Goal: Task Accomplishment & Management: Use online tool/utility

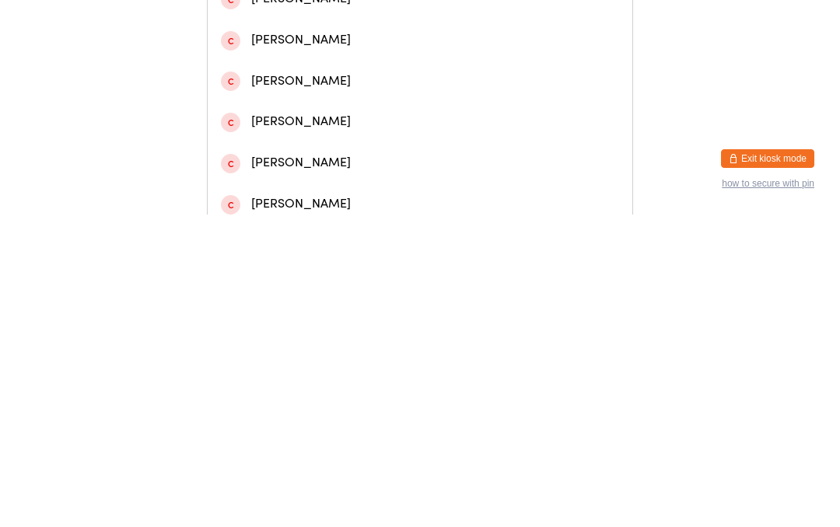
type input "[PERSON_NAME]"
click at [318, 76] on div "[PERSON_NAME]" at bounding box center [420, 65] width 398 height 21
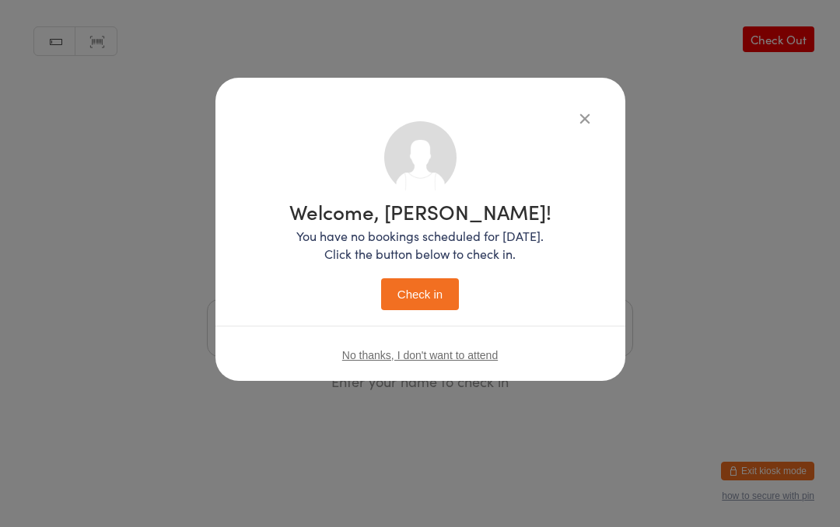
click at [426, 300] on button "Check in" at bounding box center [420, 294] width 78 height 32
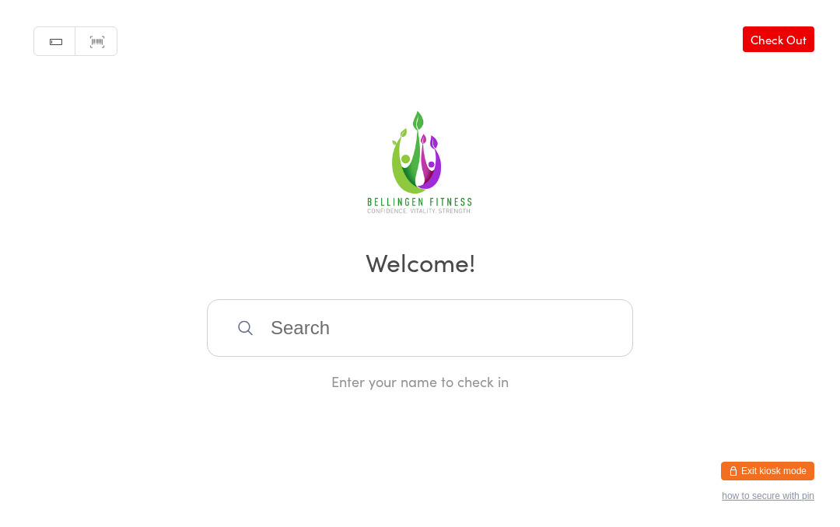
click at [417, 344] on input "search" at bounding box center [420, 328] width 426 height 58
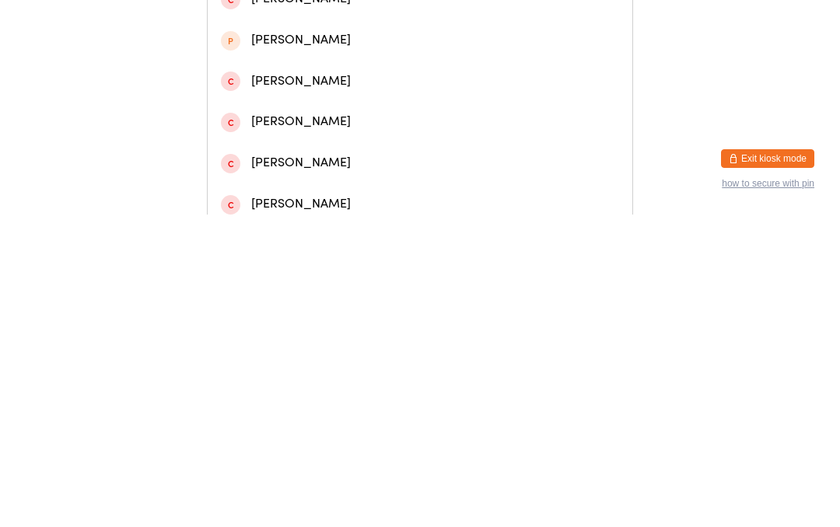
type input "[PERSON_NAME] we"
click at [310, 71] on div "[PERSON_NAME]" at bounding box center [420, 65] width 398 height 21
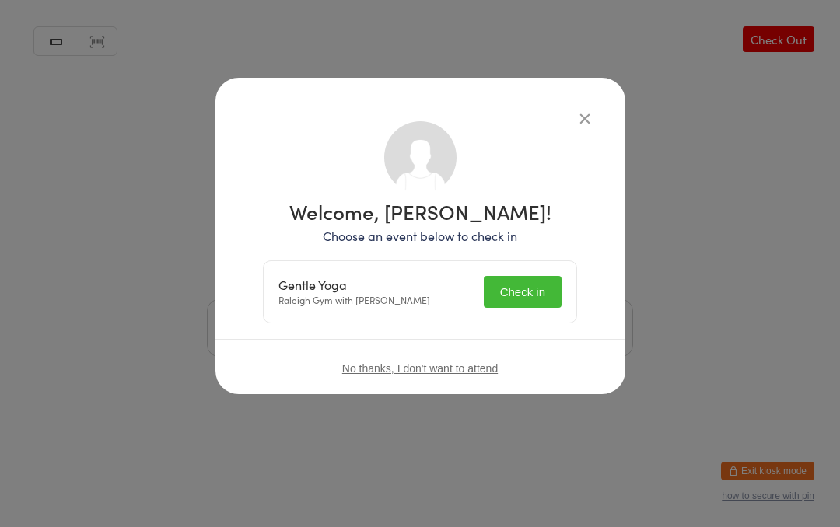
click at [536, 281] on button "Check in" at bounding box center [523, 292] width 78 height 32
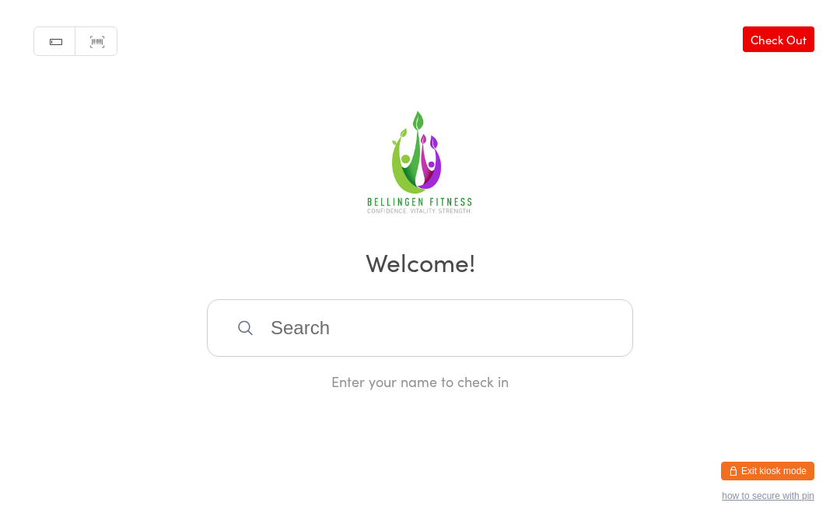
click at [380, 327] on input "search" at bounding box center [420, 328] width 426 height 58
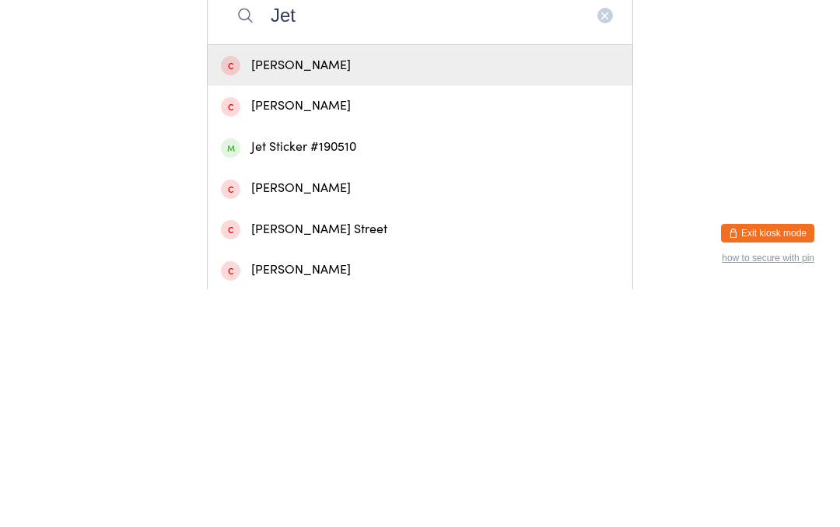
scroll to position [79, 0]
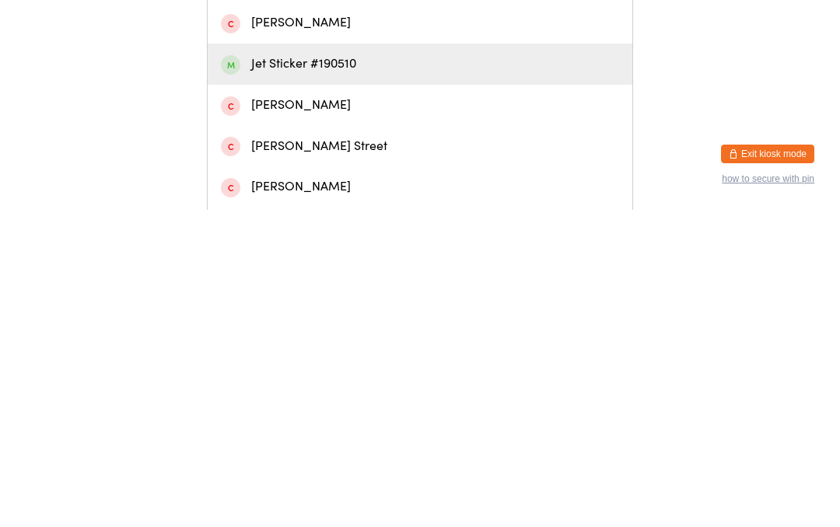
type input "Jet"
click at [320, 371] on div "Jet Sticker #190510" at bounding box center [420, 381] width 398 height 21
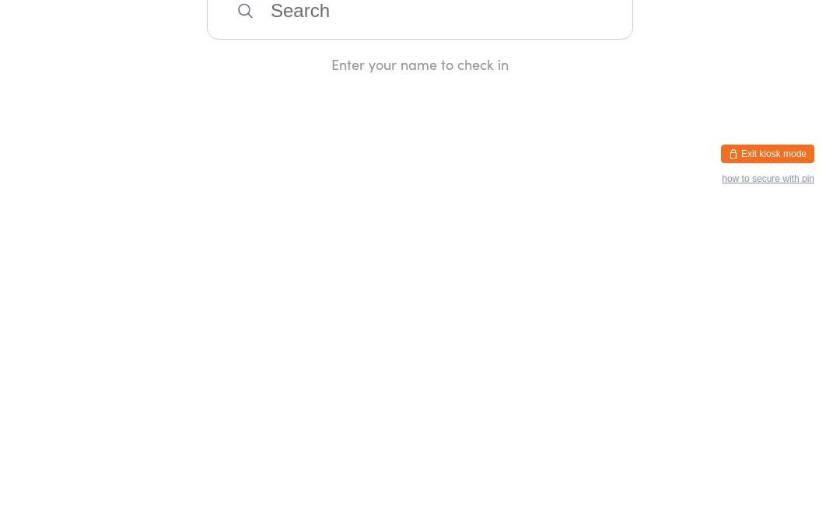
scroll to position [0, 0]
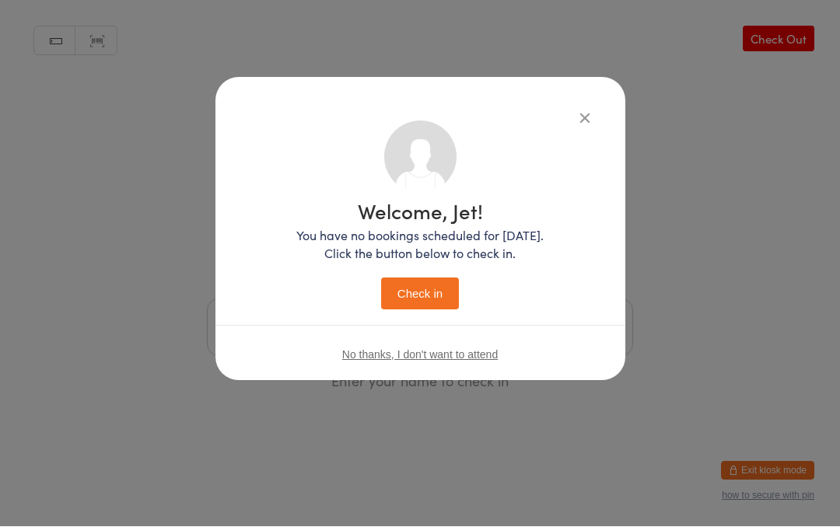
click at [425, 292] on button "Check in" at bounding box center [420, 294] width 78 height 32
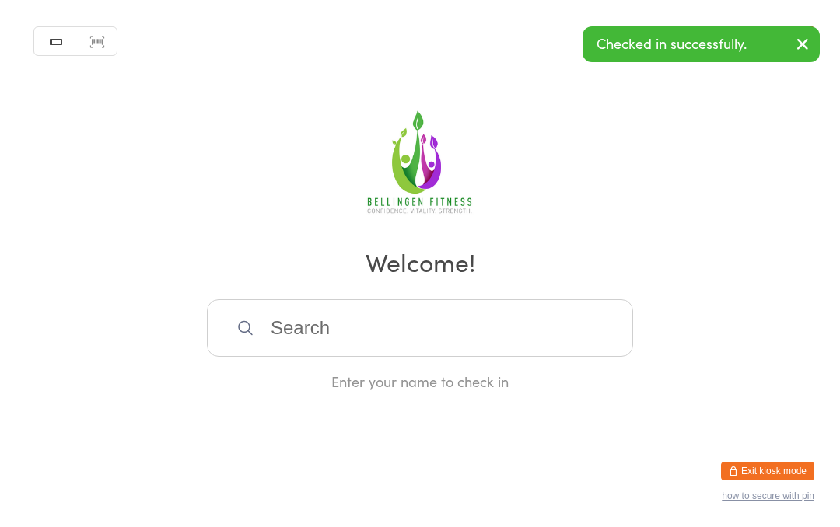
click at [432, 332] on input "search" at bounding box center [420, 328] width 426 height 58
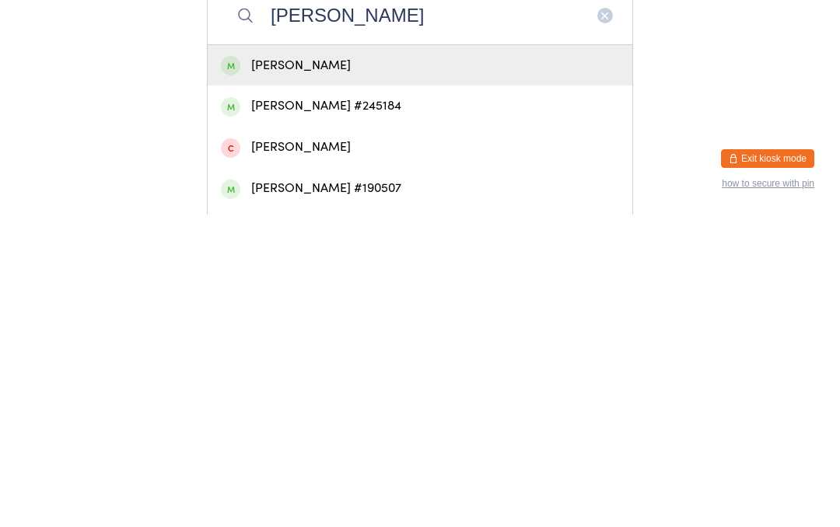
scroll to position [48, 0]
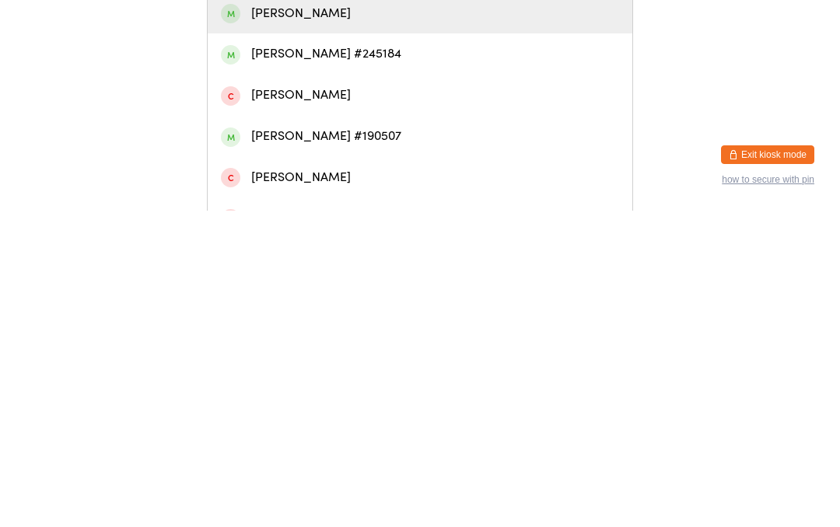
type input "[PERSON_NAME]"
click at [360, 442] on div "[PERSON_NAME] #190507" at bounding box center [420, 452] width 398 height 21
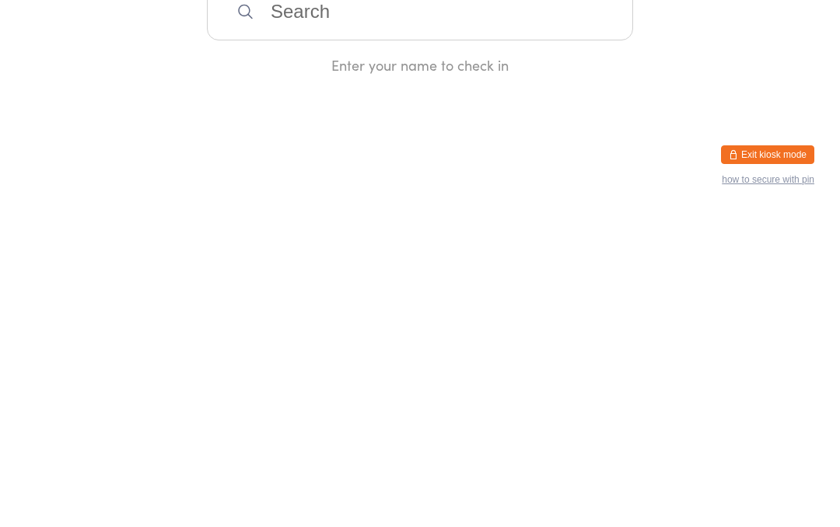
scroll to position [0, 0]
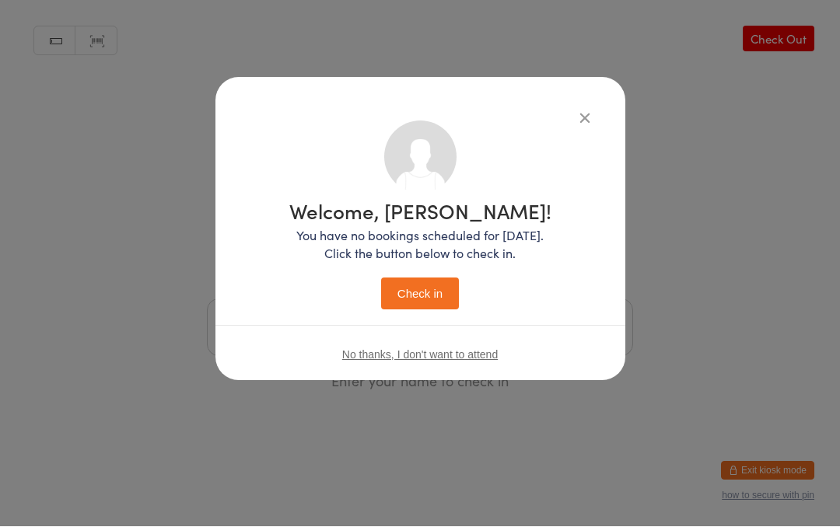
click at [424, 280] on button "Check in" at bounding box center [420, 294] width 78 height 32
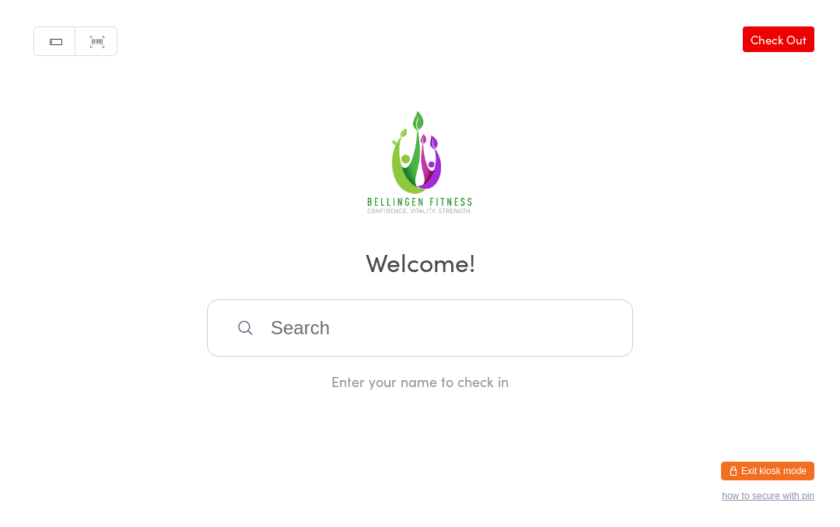
click at [306, 319] on input "search" at bounding box center [420, 328] width 426 height 58
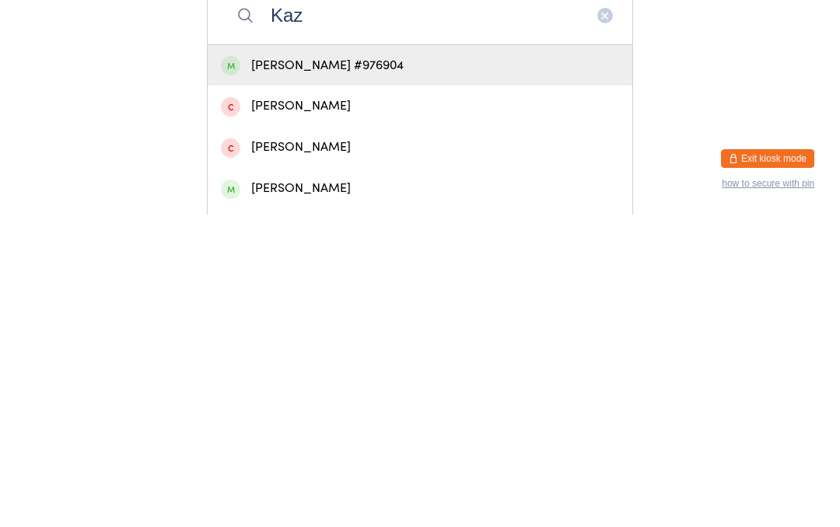
type input "Kaz"
click at [401, 368] on div "[PERSON_NAME] #976904" at bounding box center [420, 378] width 398 height 21
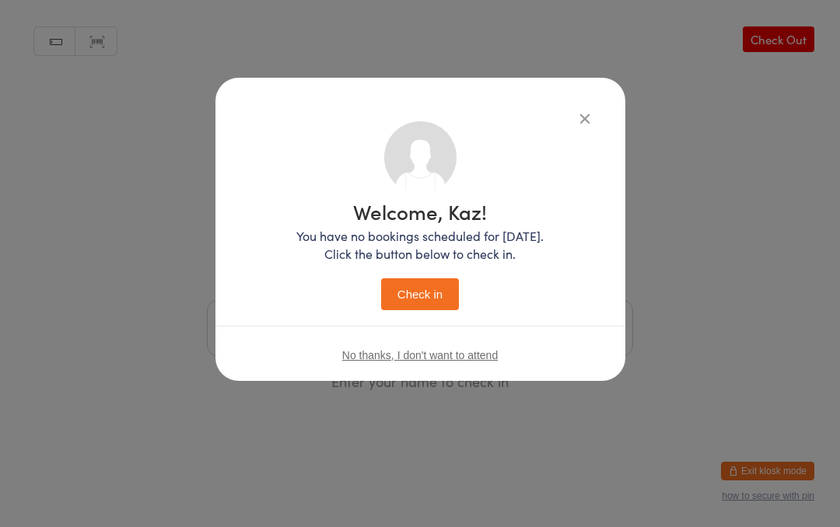
click at [422, 300] on button "Check in" at bounding box center [420, 294] width 78 height 32
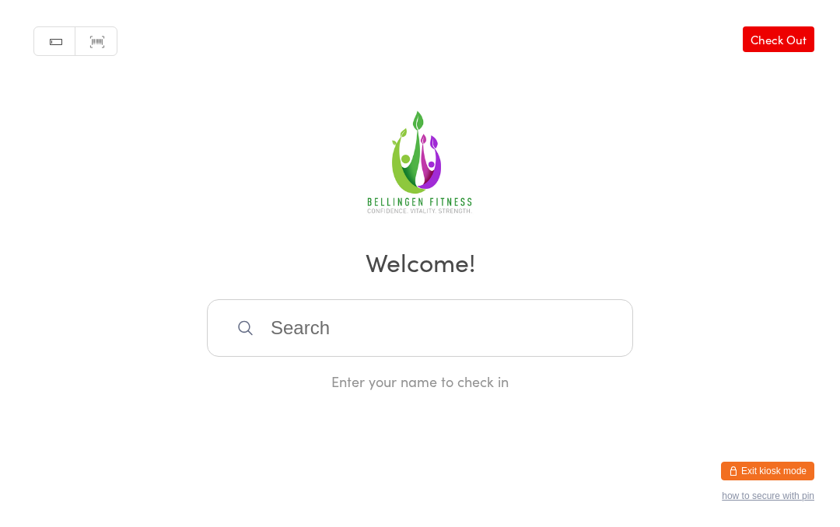
click at [487, 349] on input "search" at bounding box center [420, 328] width 426 height 58
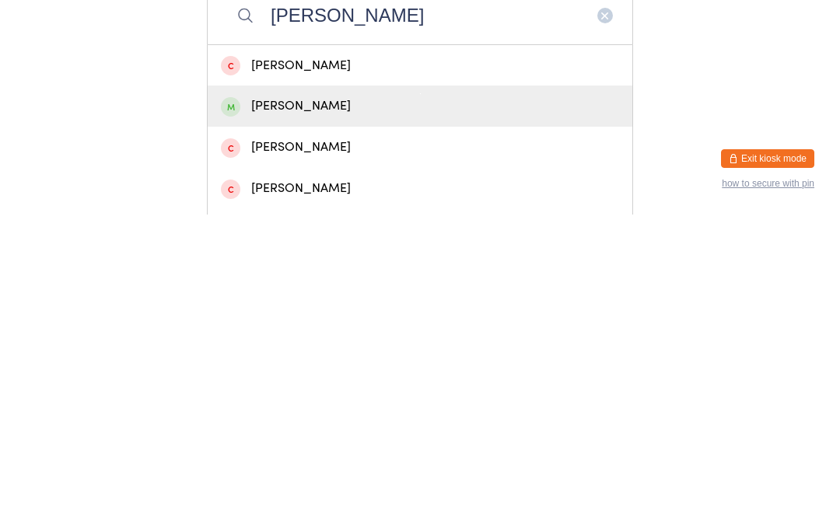
type input "[PERSON_NAME]"
click at [386, 408] on div "[PERSON_NAME]" at bounding box center [420, 418] width 398 height 21
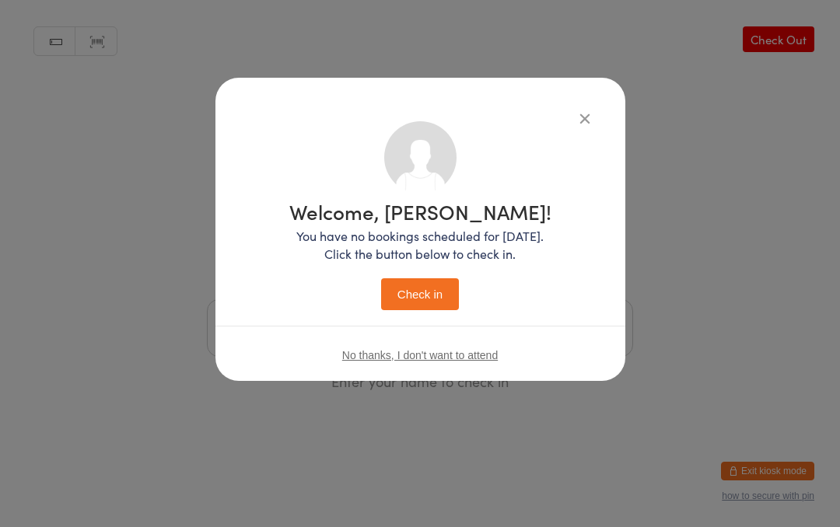
click at [442, 301] on button "Check in" at bounding box center [420, 294] width 78 height 32
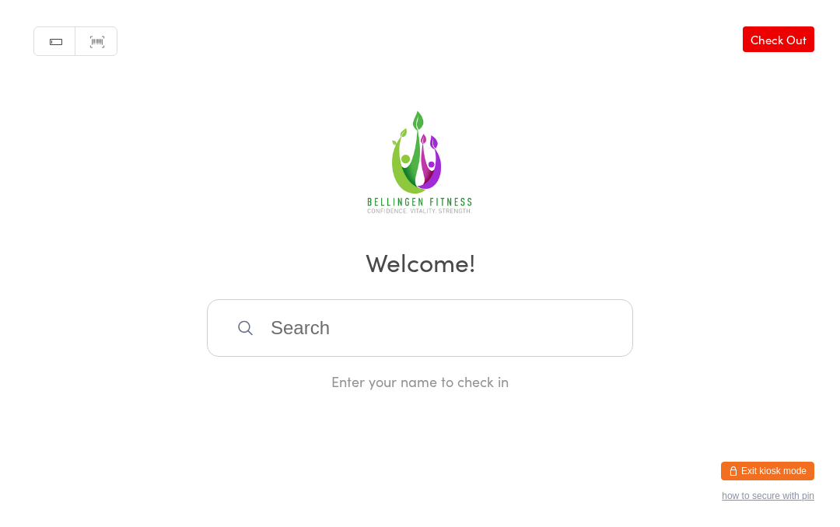
click at [402, 334] on input "search" at bounding box center [420, 328] width 426 height 58
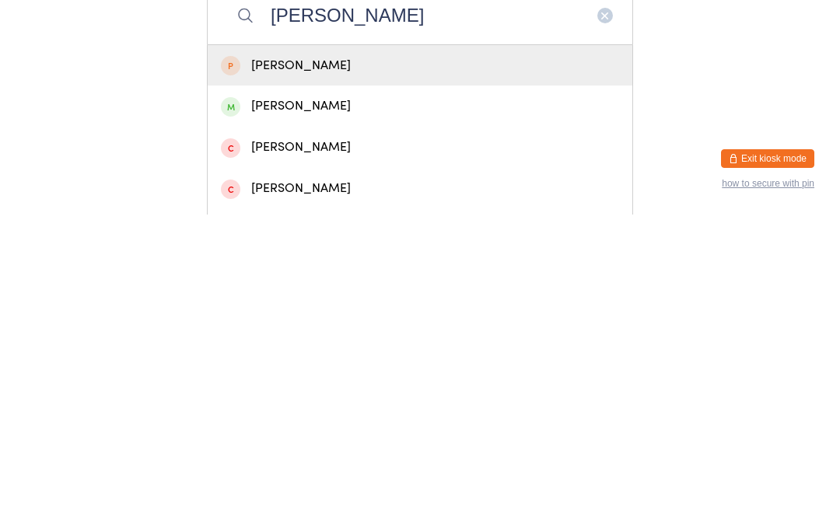
type input "[PERSON_NAME]"
click at [345, 398] on div "[PERSON_NAME]" at bounding box center [420, 418] width 425 height 41
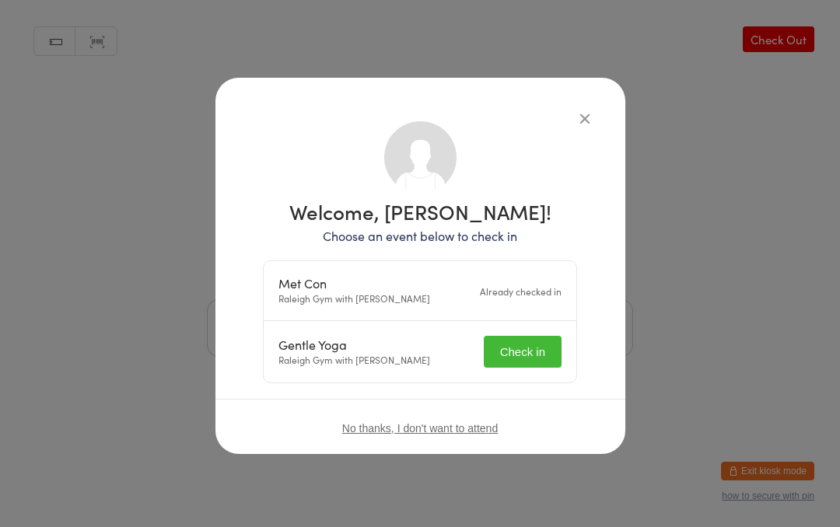
click at [534, 353] on button "Check in" at bounding box center [523, 352] width 78 height 32
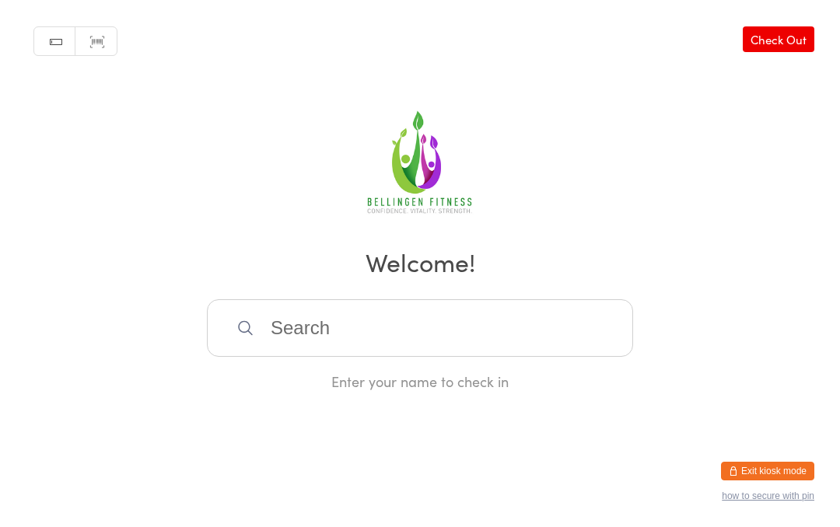
click at [275, 324] on input "search" at bounding box center [420, 328] width 426 height 58
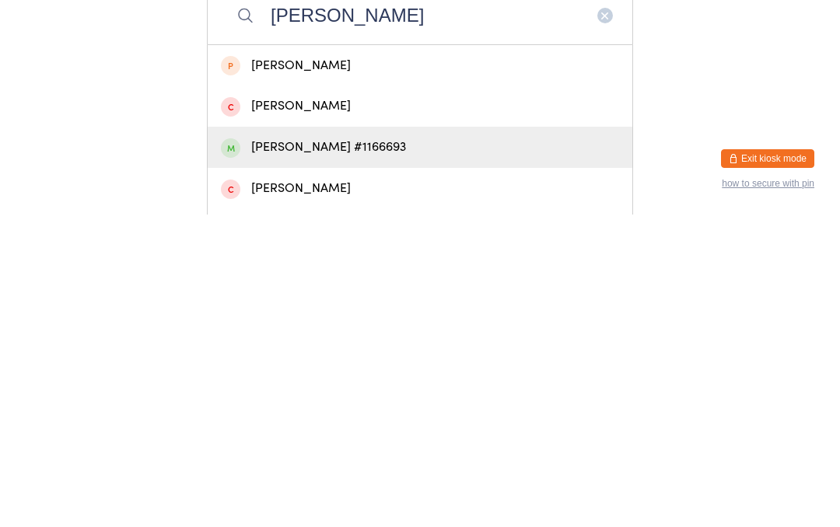
type input "[PERSON_NAME]"
click at [387, 449] on div "[PERSON_NAME] #1166693" at bounding box center [420, 459] width 398 height 21
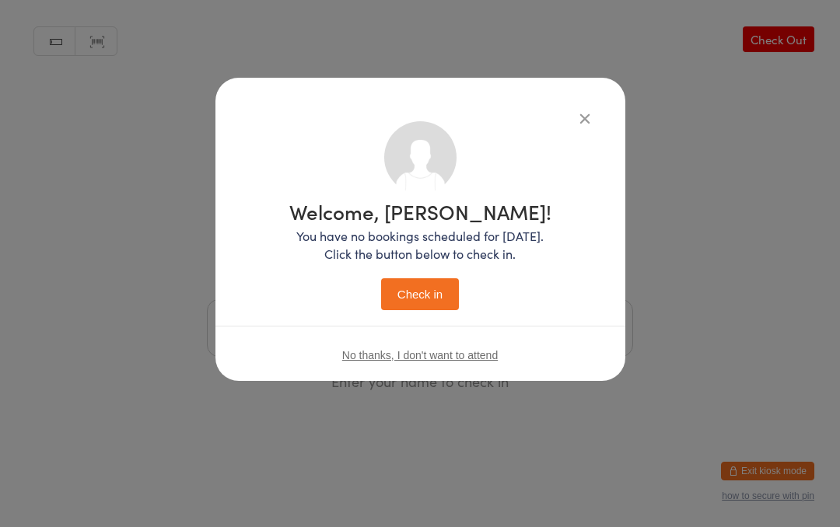
click at [425, 295] on button "Check in" at bounding box center [420, 294] width 78 height 32
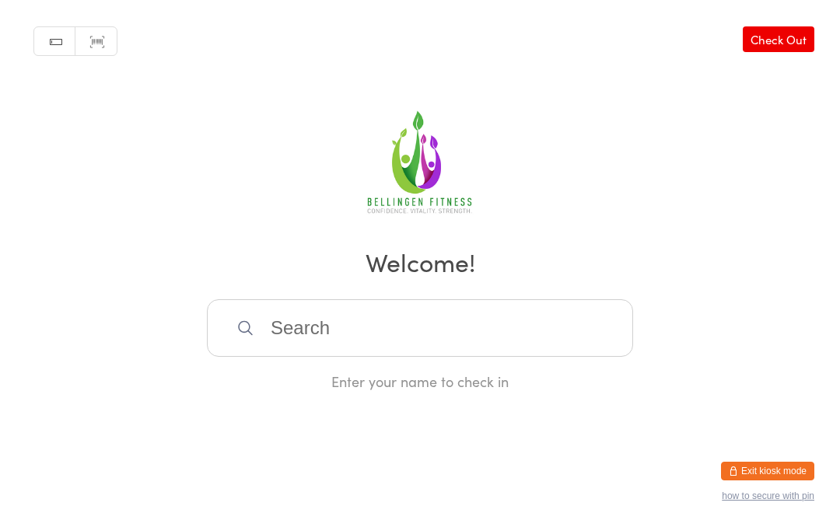
click at [470, 320] on input "search" at bounding box center [420, 328] width 426 height 58
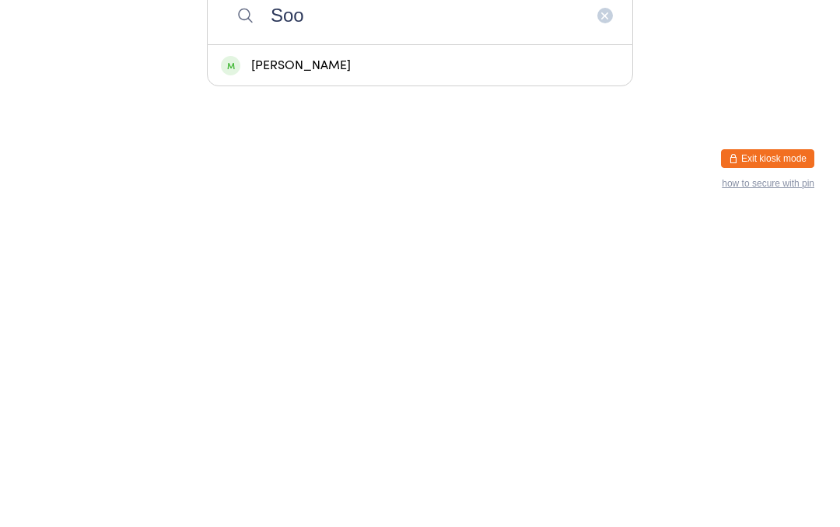
type input "Soo"
click at [303, 368] on div "[PERSON_NAME]" at bounding box center [420, 378] width 398 height 21
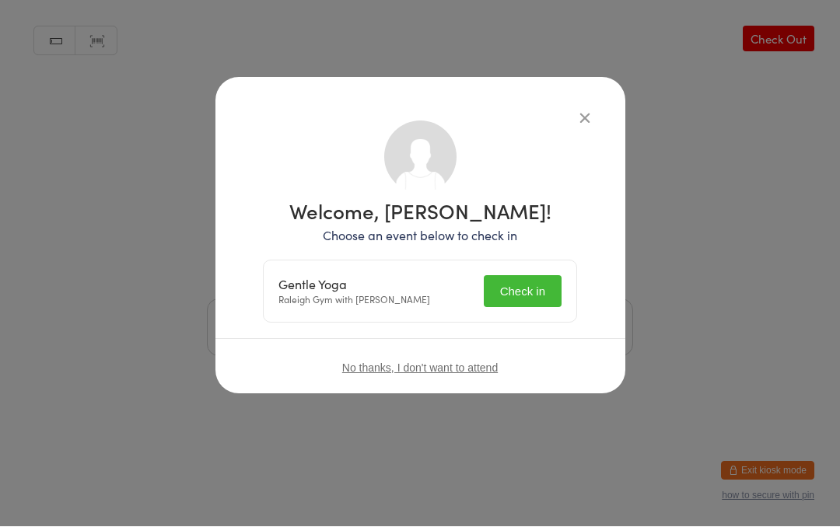
click at [540, 264] on div "Gentle Yoga Raleigh Gym with [PERSON_NAME] Check in" at bounding box center [420, 291] width 313 height 61
click at [513, 306] on button "Check in" at bounding box center [523, 292] width 78 height 32
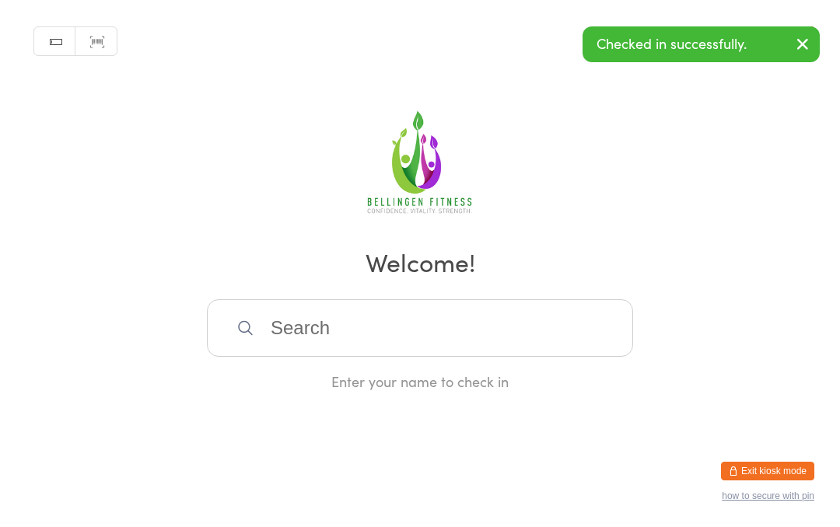
click at [296, 344] on input "search" at bounding box center [420, 328] width 426 height 58
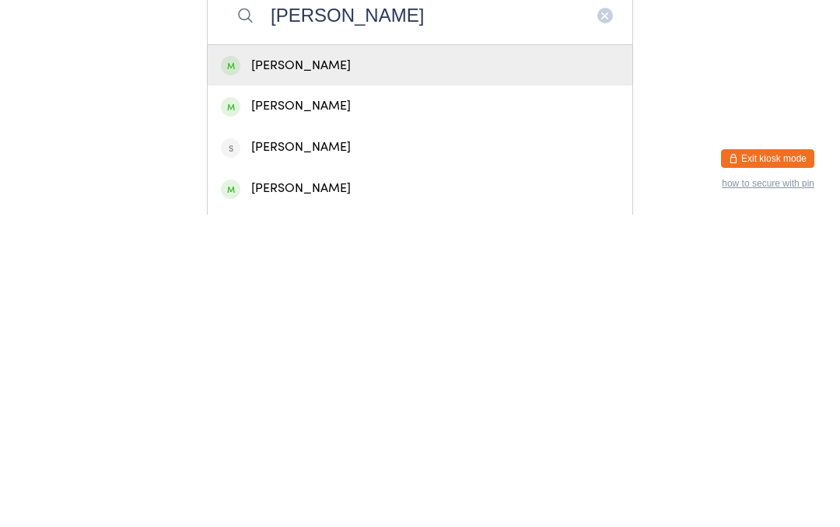
type input "[PERSON_NAME]"
click at [384, 358] on div "[PERSON_NAME]" at bounding box center [420, 378] width 425 height 41
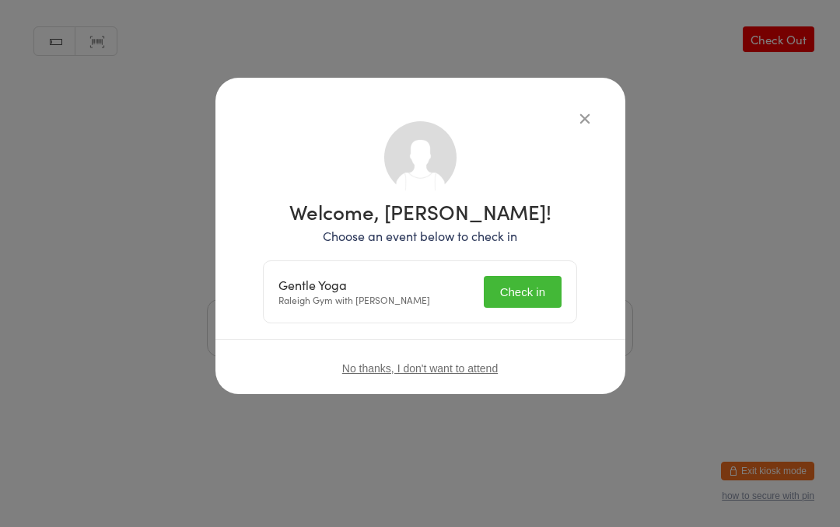
click at [523, 296] on button "Check in" at bounding box center [523, 292] width 78 height 32
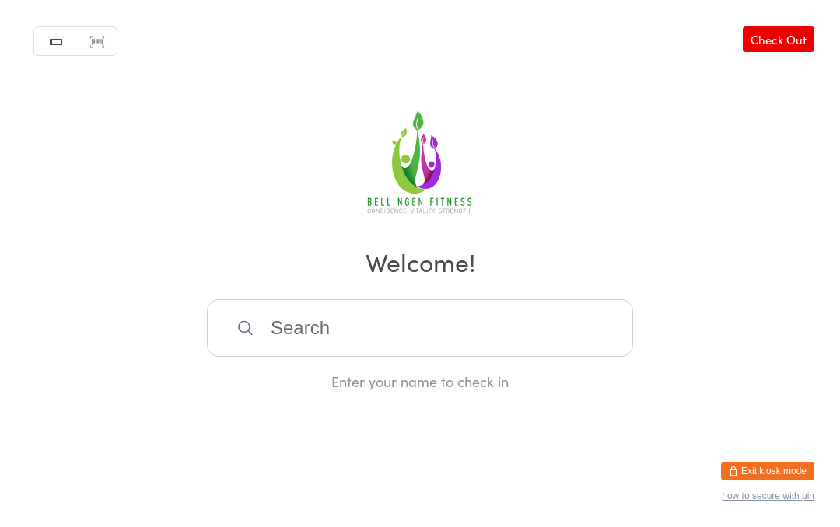
click at [296, 339] on input "search" at bounding box center [420, 328] width 426 height 58
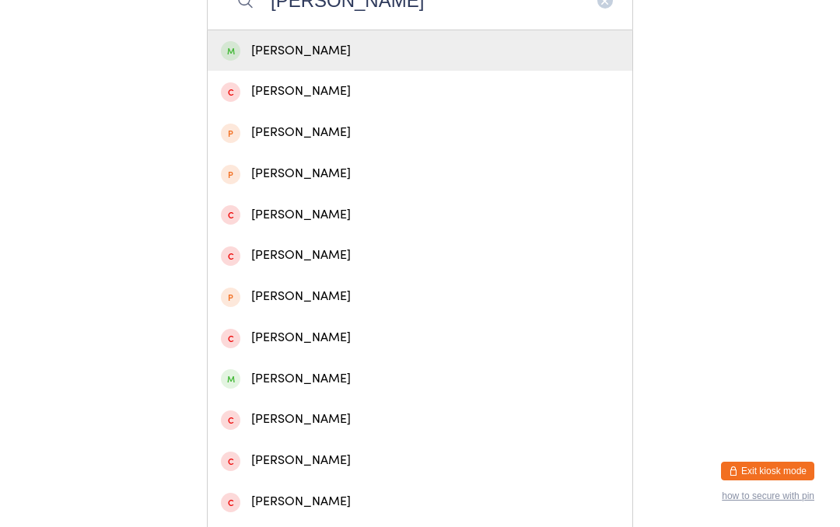
scroll to position [327, 0]
type input "Christruran"
click at [324, 62] on div "[PERSON_NAME] #1119292" at bounding box center [420, 51] width 398 height 21
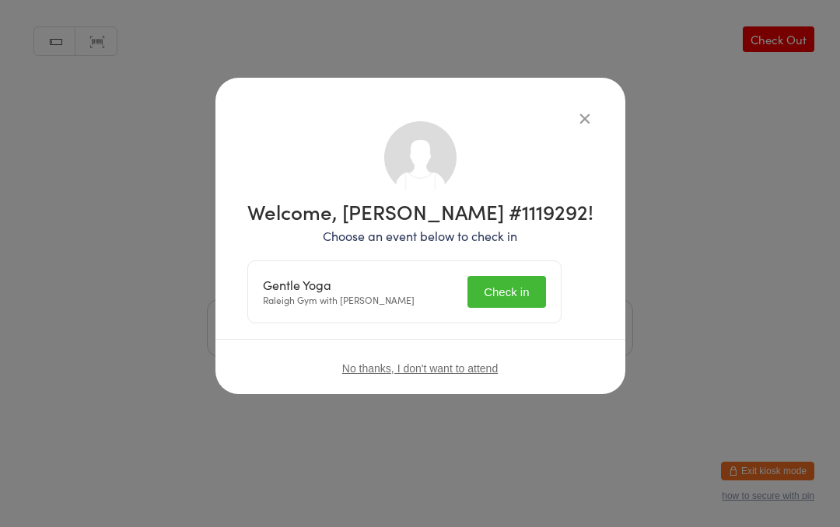
click at [522, 292] on button "Check in" at bounding box center [506, 292] width 78 height 32
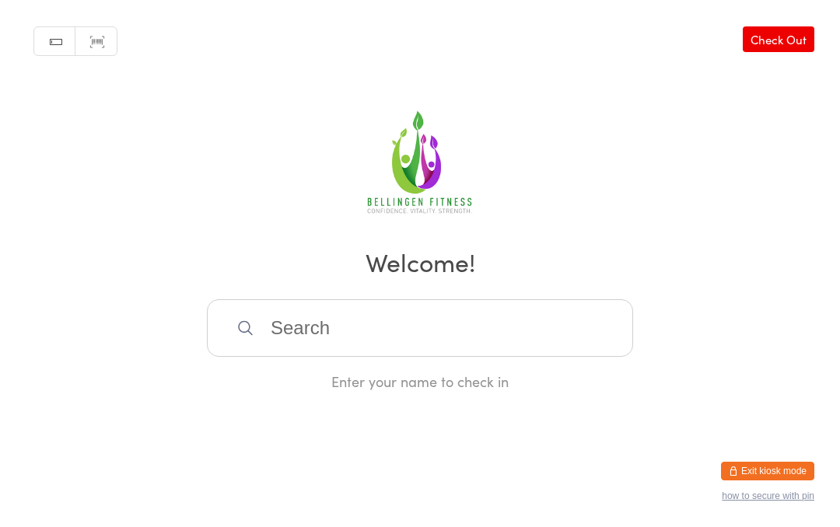
click at [253, 330] on input "search" at bounding box center [420, 328] width 426 height 58
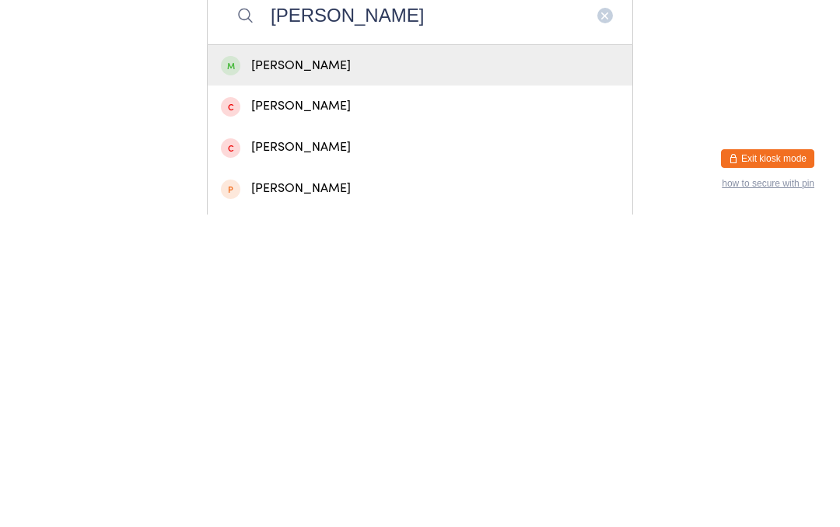
type input "[PERSON_NAME]"
click at [326, 368] on div "[PERSON_NAME]" at bounding box center [420, 378] width 398 height 21
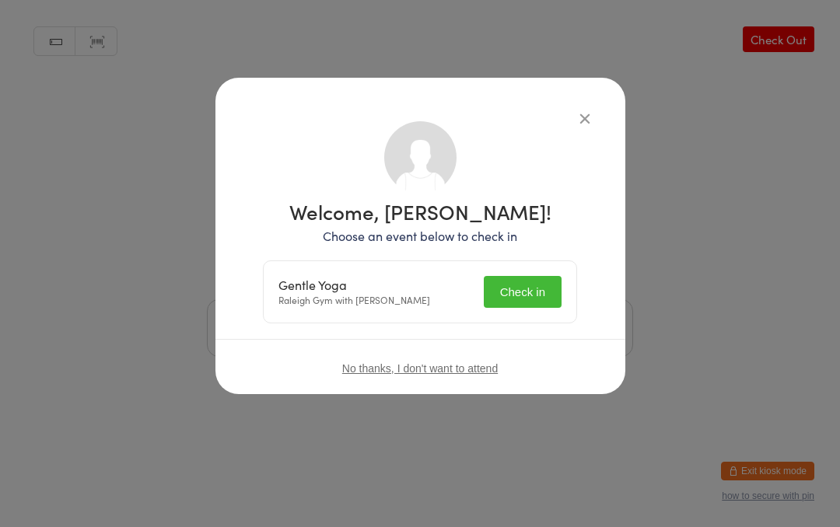
click at [534, 292] on button "Check in" at bounding box center [523, 292] width 78 height 32
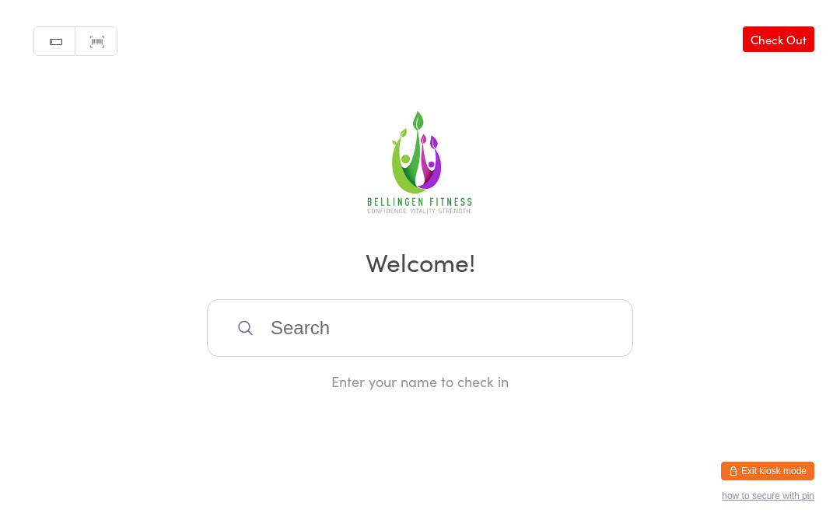
click at [293, 336] on input "search" at bounding box center [420, 328] width 426 height 58
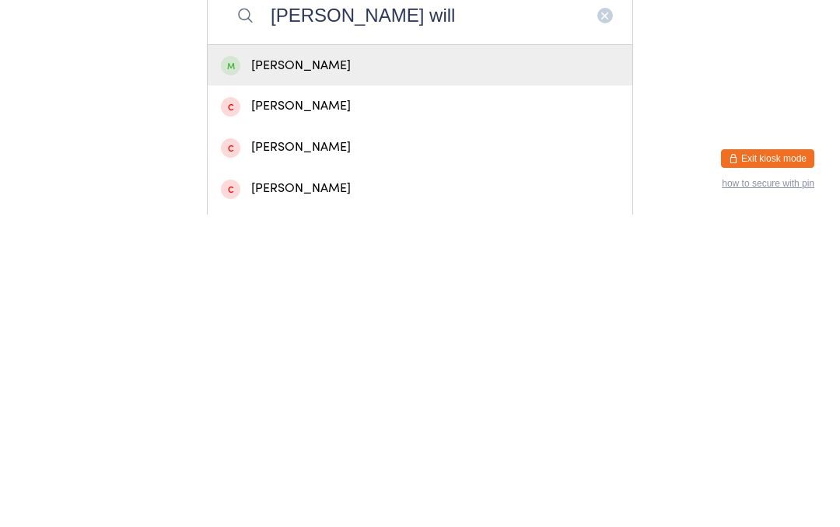
type input "[PERSON_NAME] will"
click at [341, 368] on div "[PERSON_NAME]" at bounding box center [420, 378] width 398 height 21
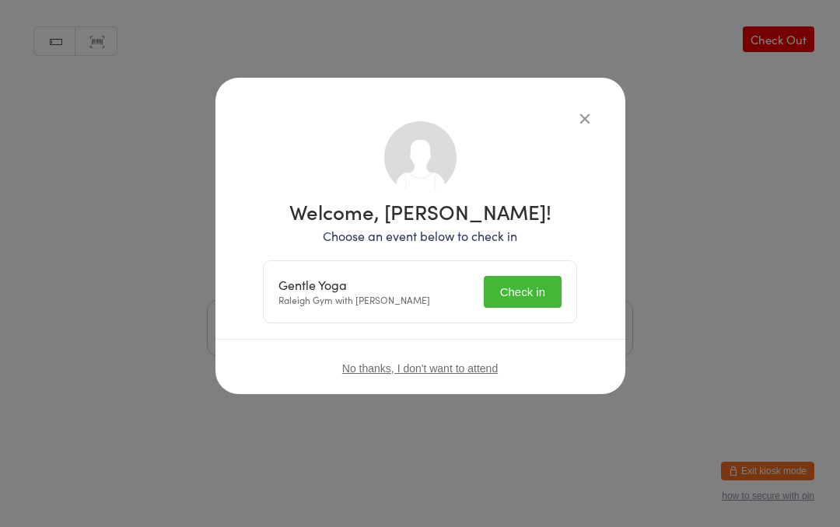
click at [535, 289] on button "Check in" at bounding box center [523, 292] width 78 height 32
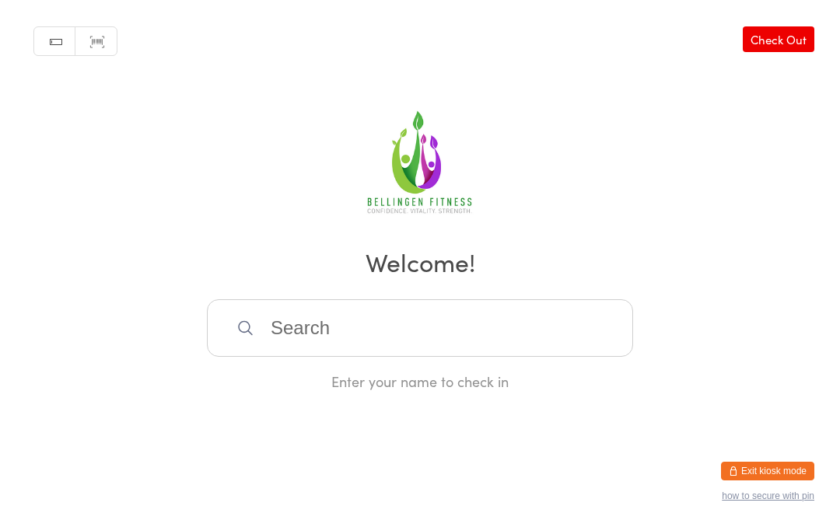
click at [323, 333] on input "search" at bounding box center [420, 328] width 426 height 58
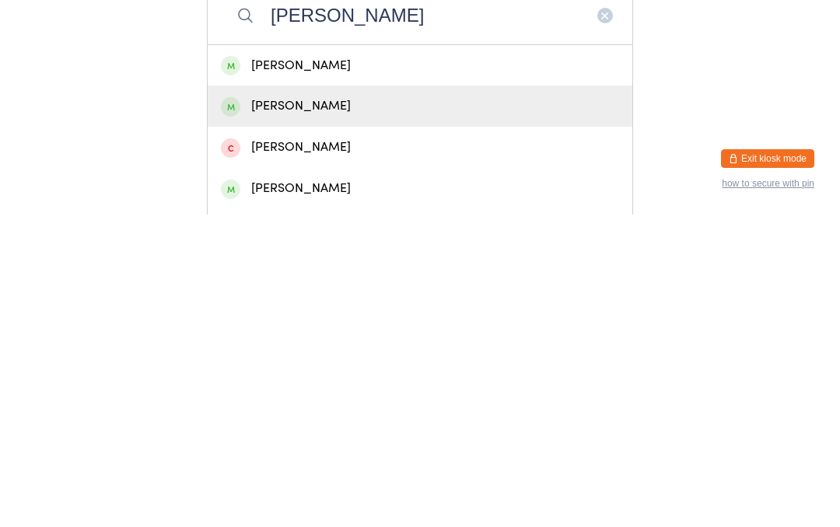
type input "[PERSON_NAME]"
click at [335, 408] on div "[PERSON_NAME]" at bounding box center [420, 418] width 398 height 21
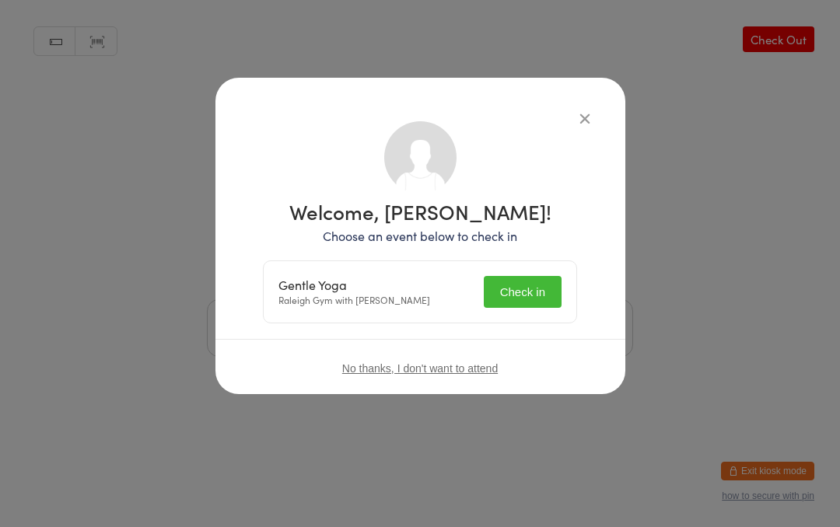
click at [522, 290] on button "Check in" at bounding box center [523, 292] width 78 height 32
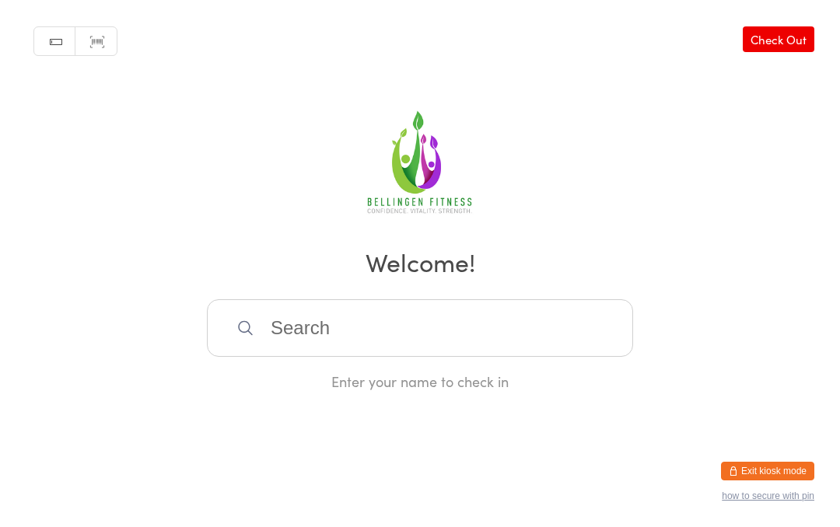
click at [320, 350] on input "search" at bounding box center [420, 328] width 426 height 58
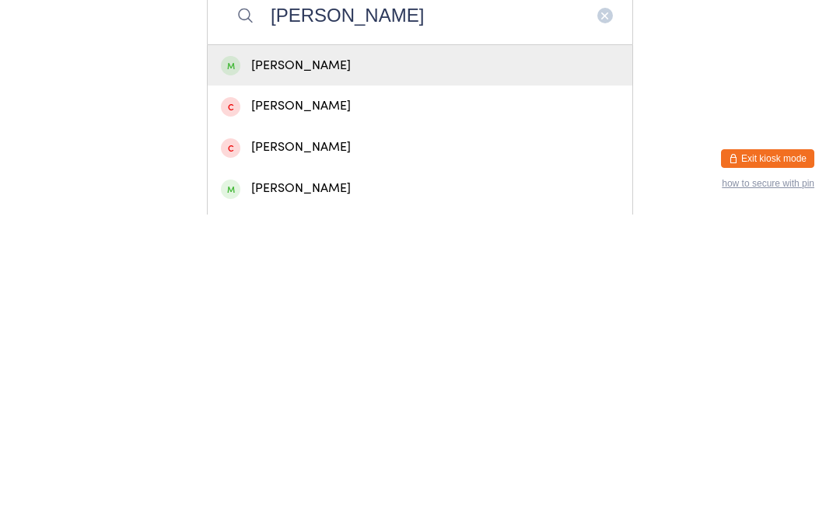
click at [459, 299] on input "[PERSON_NAME]" at bounding box center [420, 328] width 426 height 58
type input "[PERSON_NAME]"
click at [273, 368] on div "[PERSON_NAME]" at bounding box center [420, 378] width 398 height 21
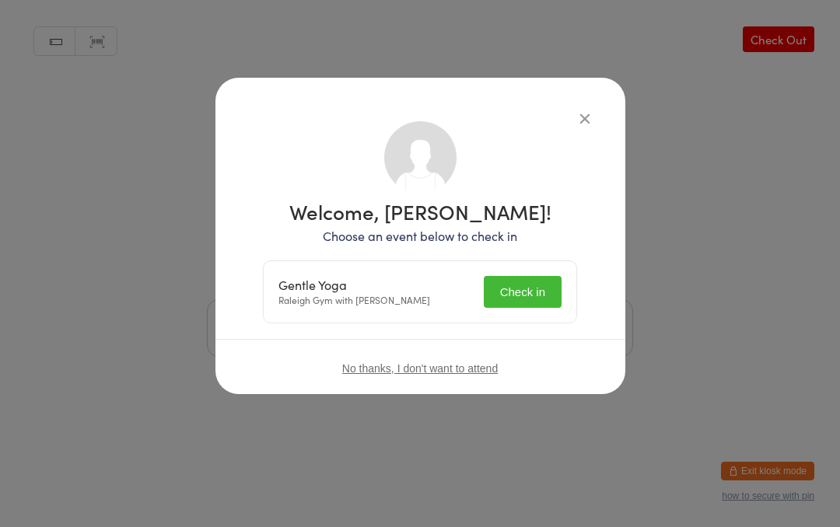
click at [537, 285] on button "Check in" at bounding box center [523, 292] width 78 height 32
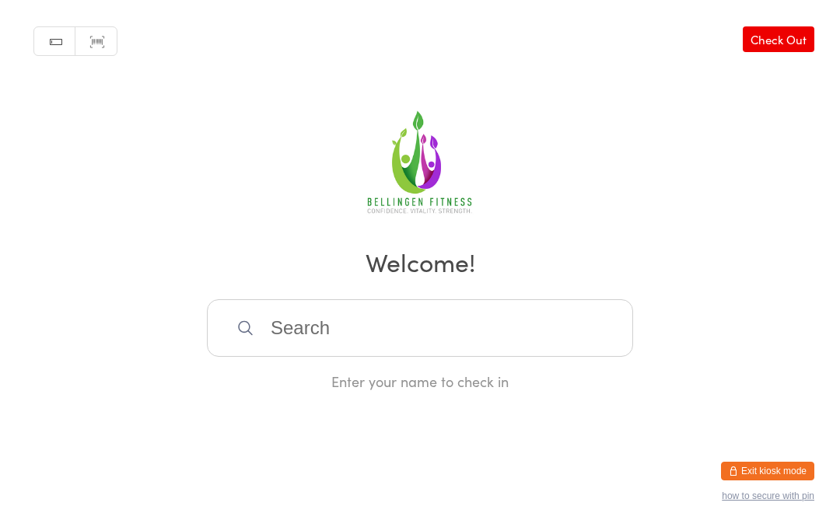
click at [292, 337] on input "search" at bounding box center [420, 328] width 426 height 58
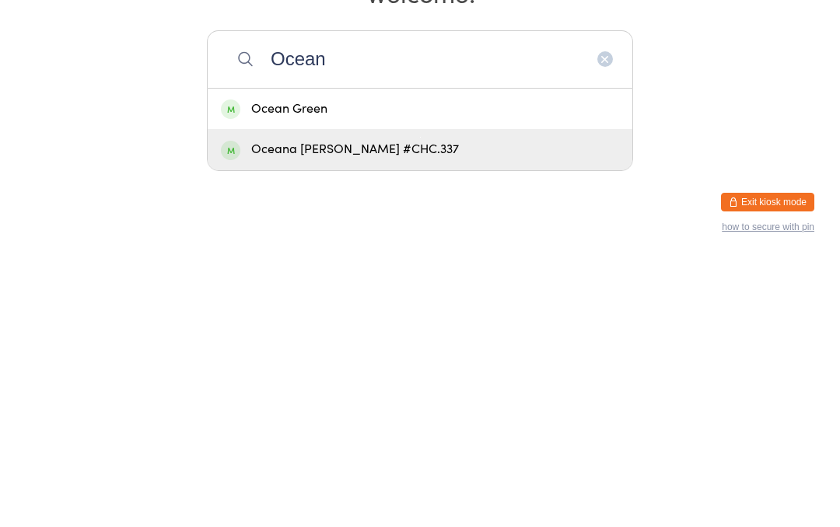
type input "Ocean"
click at [378, 408] on div "Oceana [PERSON_NAME] #CHC.337" at bounding box center [420, 418] width 398 height 21
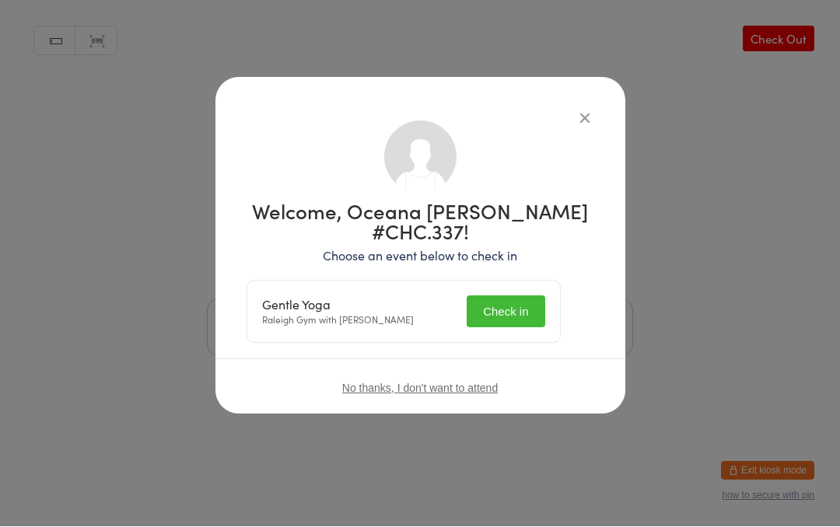
click at [519, 296] on button "Check in" at bounding box center [506, 312] width 78 height 32
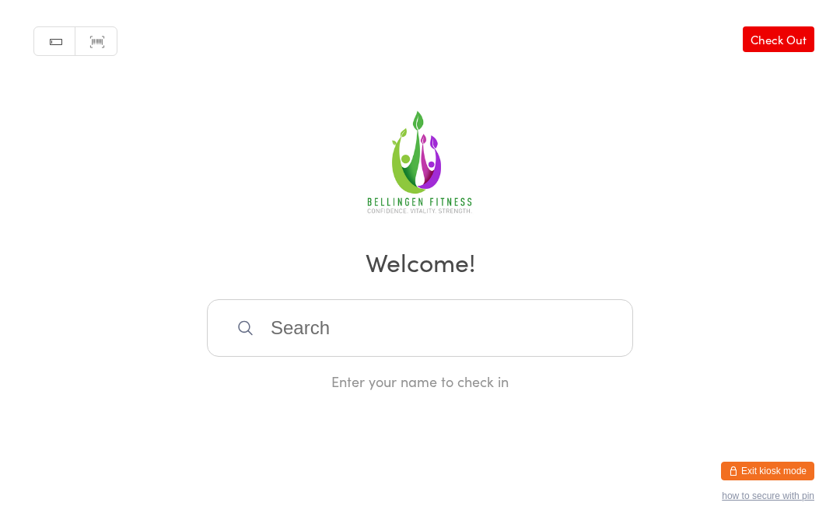
click at [382, 357] on input "search" at bounding box center [420, 328] width 426 height 58
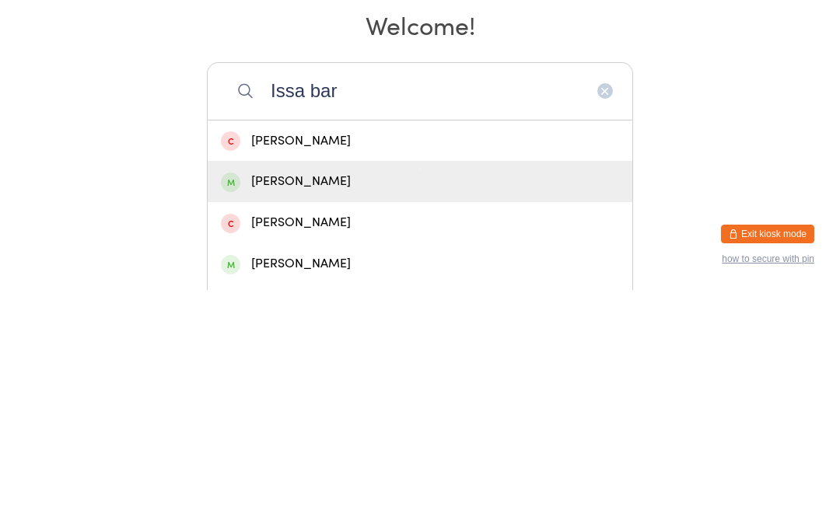
type input "Issa bar"
click at [323, 408] on div "[PERSON_NAME]" at bounding box center [420, 418] width 398 height 21
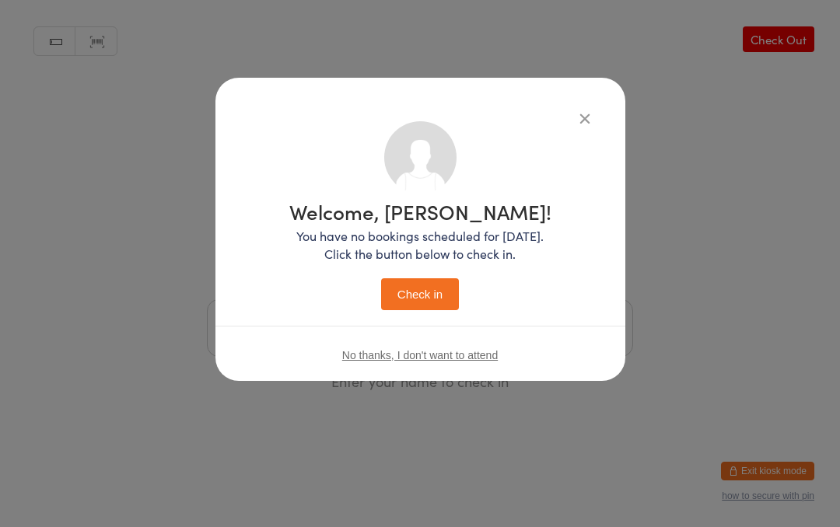
click at [449, 300] on button "Check in" at bounding box center [420, 294] width 78 height 32
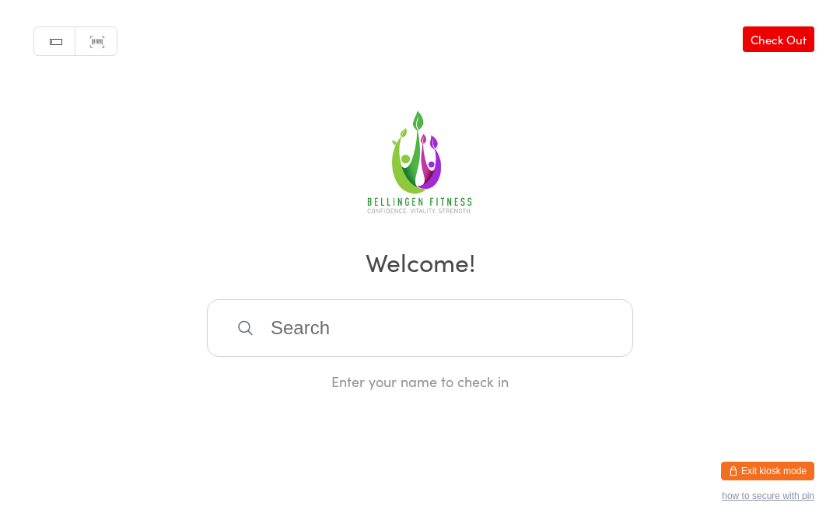
click at [346, 309] on div "Manual search Scanner input Check Out Welcome! Enter your name to check in" at bounding box center [420, 195] width 840 height 391
click at [324, 351] on input "search" at bounding box center [420, 328] width 426 height 58
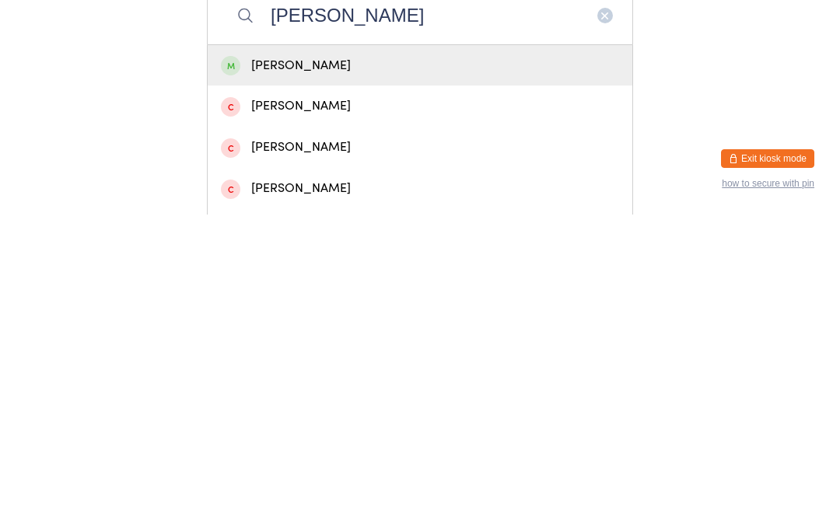
type input "[PERSON_NAME]"
click at [312, 368] on div "[PERSON_NAME]" at bounding box center [420, 378] width 398 height 21
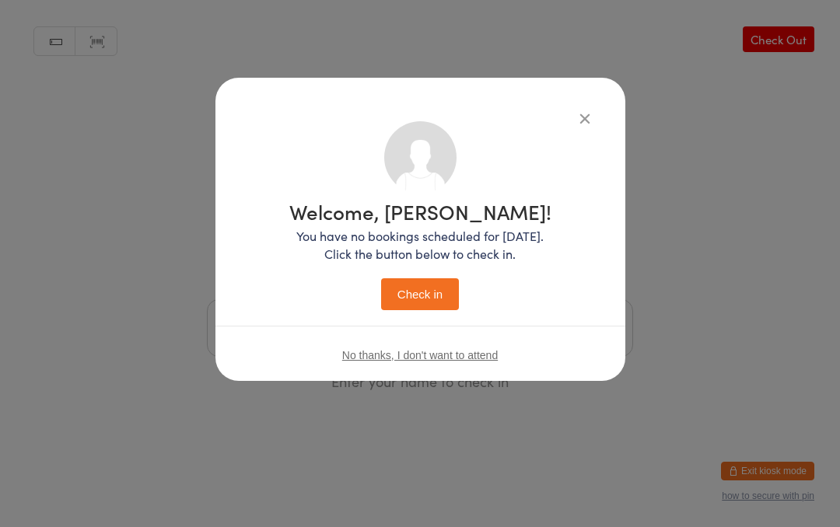
click at [405, 294] on button "Check in" at bounding box center [420, 294] width 78 height 32
